Goal: Task Accomplishment & Management: Manage account settings

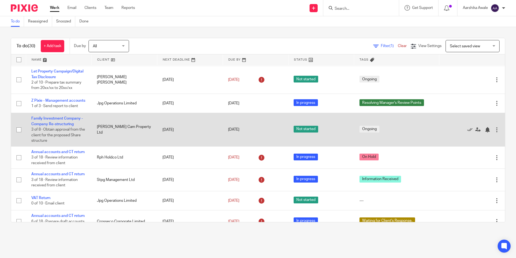
scroll to position [81, 0]
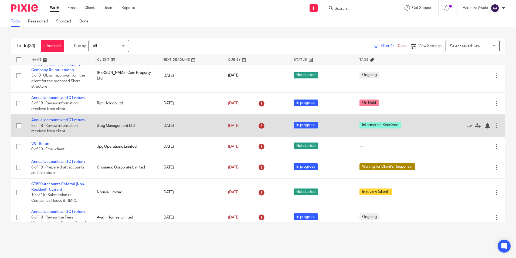
click at [59, 126] on td "Annual accounts and CT return 3 of 18 · Review information received from client" at bounding box center [59, 126] width 66 height 22
click at [55, 122] on link "Annual accounts and CT return" at bounding box center [57, 120] width 53 height 4
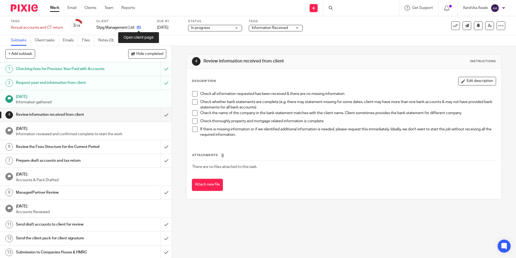
click at [140, 28] on icon at bounding box center [139, 27] width 4 height 4
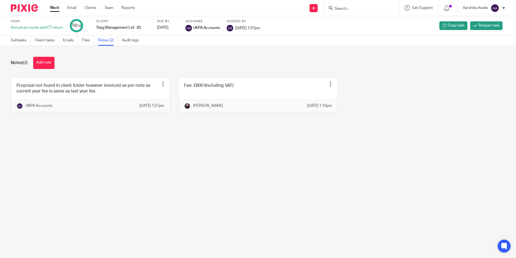
click at [33, 10] on img at bounding box center [24, 7] width 27 height 7
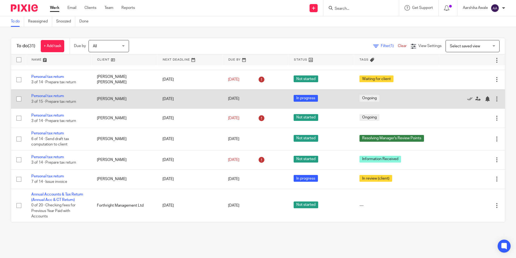
scroll to position [642, 0]
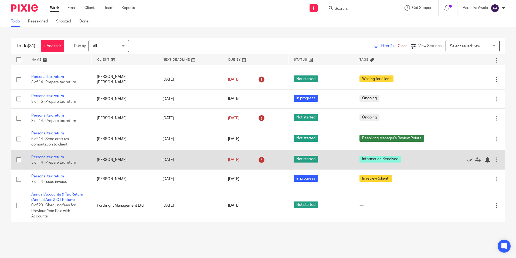
click at [49, 154] on td "Personal tax return 3 of 14 · Prepare tax return" at bounding box center [59, 159] width 66 height 19
click at [49, 157] on link "Personal tax return" at bounding box center [47, 157] width 33 height 4
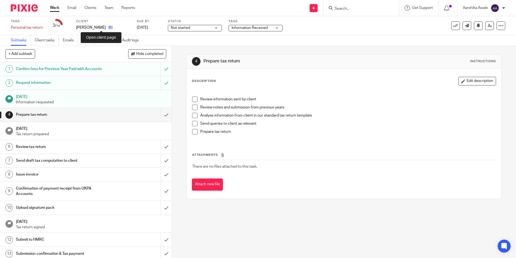
click at [109, 27] on icon at bounding box center [111, 27] width 4 height 4
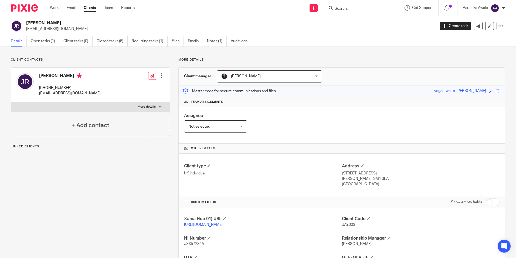
drag, startPoint x: 27, startPoint y: 24, endPoint x: 49, endPoint y: 21, distance: 22.7
click at [49, 21] on h2 "[PERSON_NAME]" at bounding box center [188, 23] width 325 height 6
drag, startPoint x: 49, startPoint y: 21, endPoint x: 88, endPoint y: 20, distance: 38.1
click at [91, 20] on div "Jay Ramesh jramesh1277@gmail.com Create task Update from Companies House Export…" at bounding box center [258, 26] width 516 height 20
drag, startPoint x: 55, startPoint y: 22, endPoint x: 27, endPoint y: 22, distance: 28.1
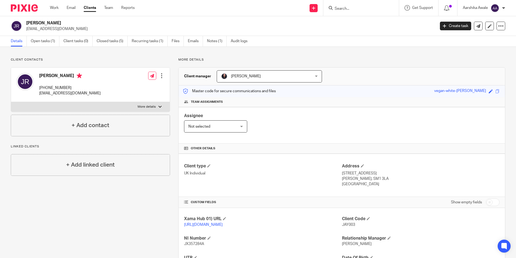
click at [27, 22] on h2 "[PERSON_NAME]" at bounding box center [188, 23] width 325 height 6
copy h2 "[PERSON_NAME]"
click at [15, 10] on img at bounding box center [24, 7] width 27 height 7
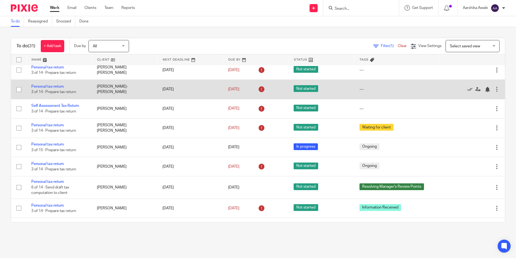
scroll to position [621, 0]
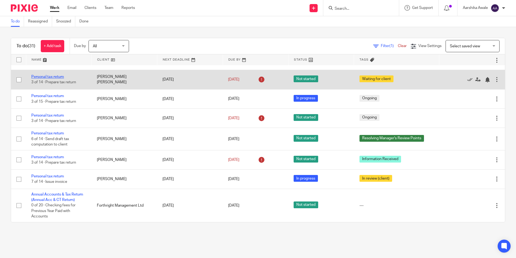
click at [52, 79] on link "Personal tax return" at bounding box center [47, 77] width 33 height 4
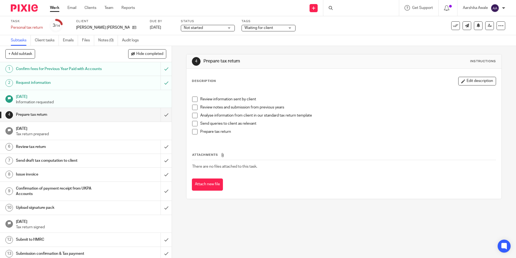
click at [127, 27] on div "[PERSON_NAME] [PERSON_NAME]" at bounding box center [109, 27] width 67 height 5
click at [132, 27] on icon at bounding box center [134, 27] width 4 height 4
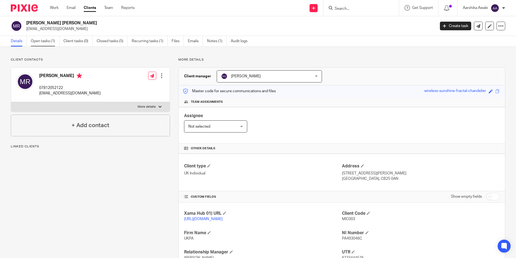
click at [35, 38] on link "Open tasks (1)" at bounding box center [45, 41] width 29 height 11
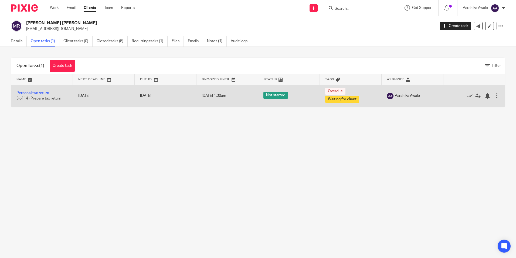
click at [30, 90] on td "Personal tax return 3 of 14 · Prepare tax return" at bounding box center [42, 96] width 62 height 22
click at [31, 94] on link "Personal tax return" at bounding box center [32, 93] width 33 height 4
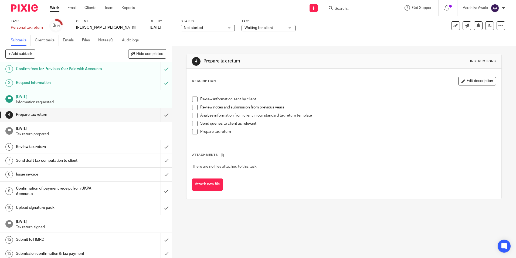
click at [51, 79] on h1 "Request information" at bounding box center [62, 83] width 93 height 8
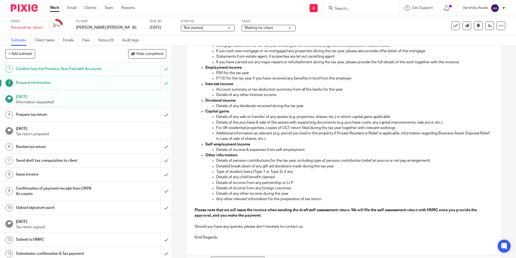
scroll to position [108, 0]
